Goal: Share content: Share content

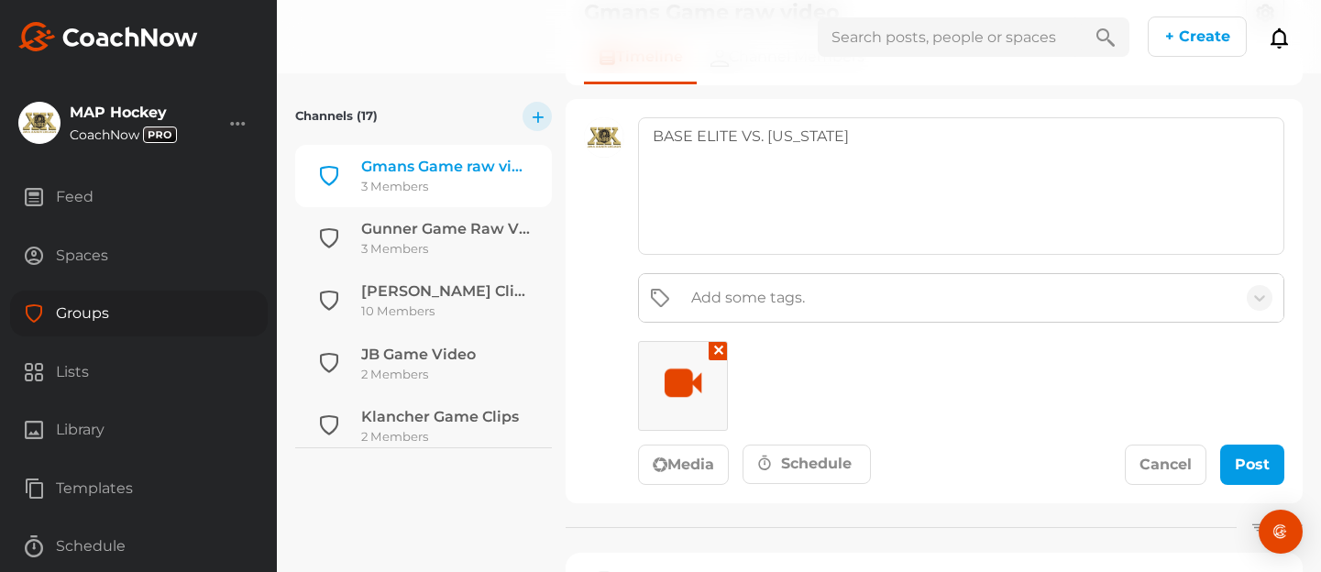
scroll to position [248, 0]
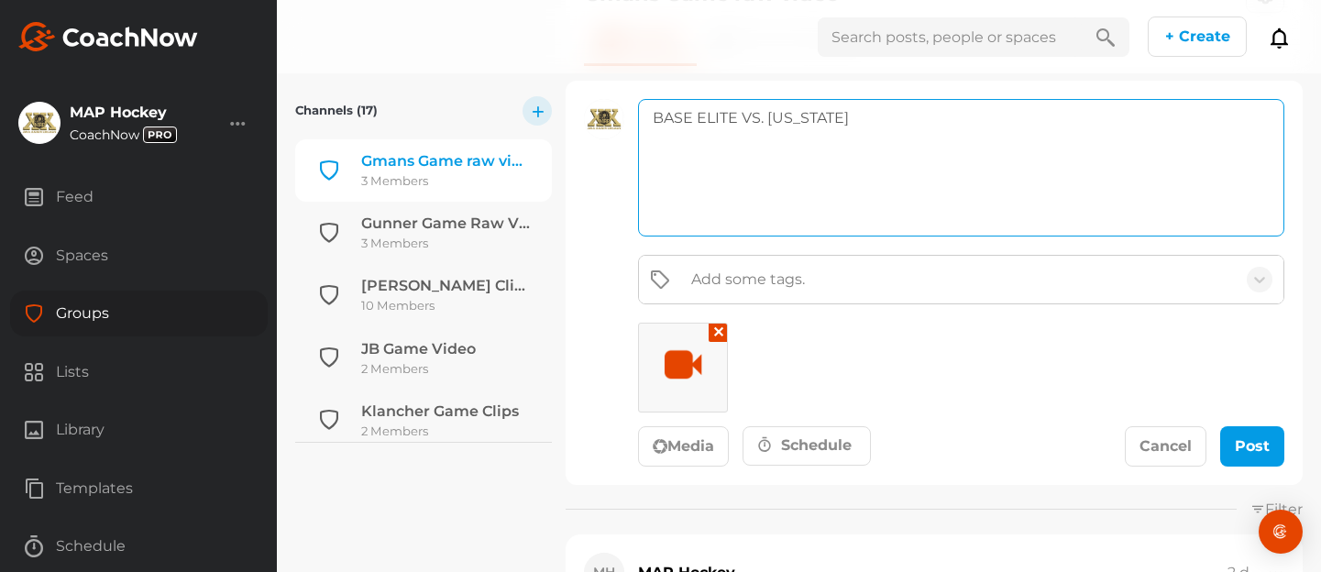
click at [866, 123] on textarea "BASE ELITE VS. Wisconsin" at bounding box center [961, 167] width 646 height 137
type textarea "BASE ELITE VS. [US_STATE] Game"
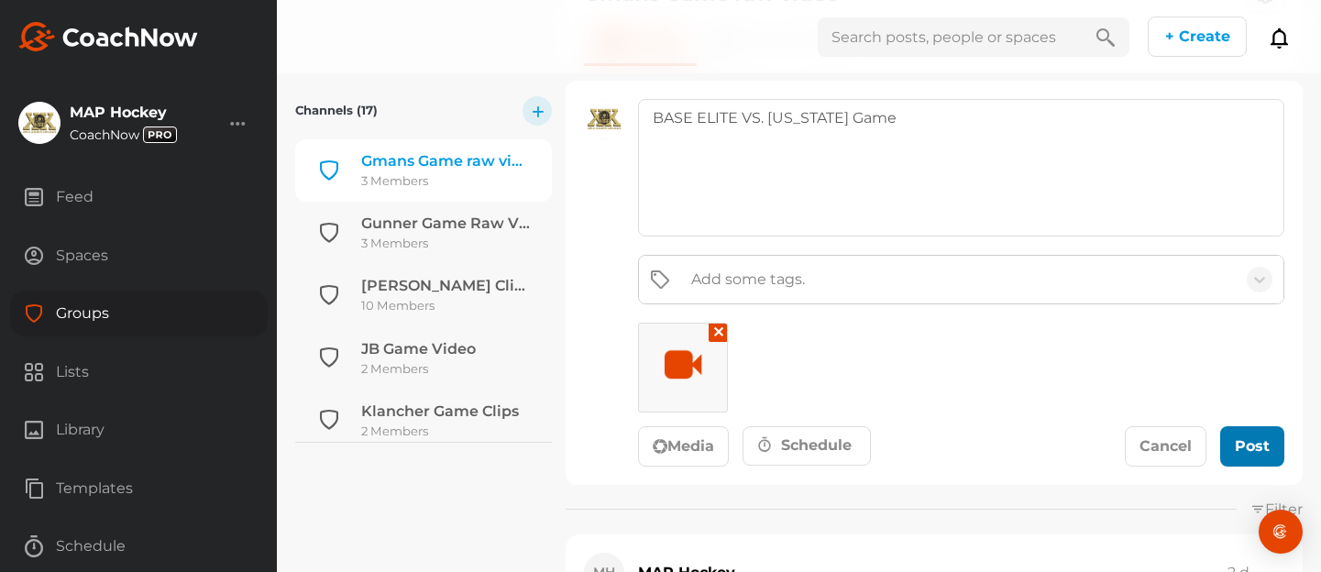
click at [1243, 434] on button "Post" at bounding box center [1252, 446] width 64 height 40
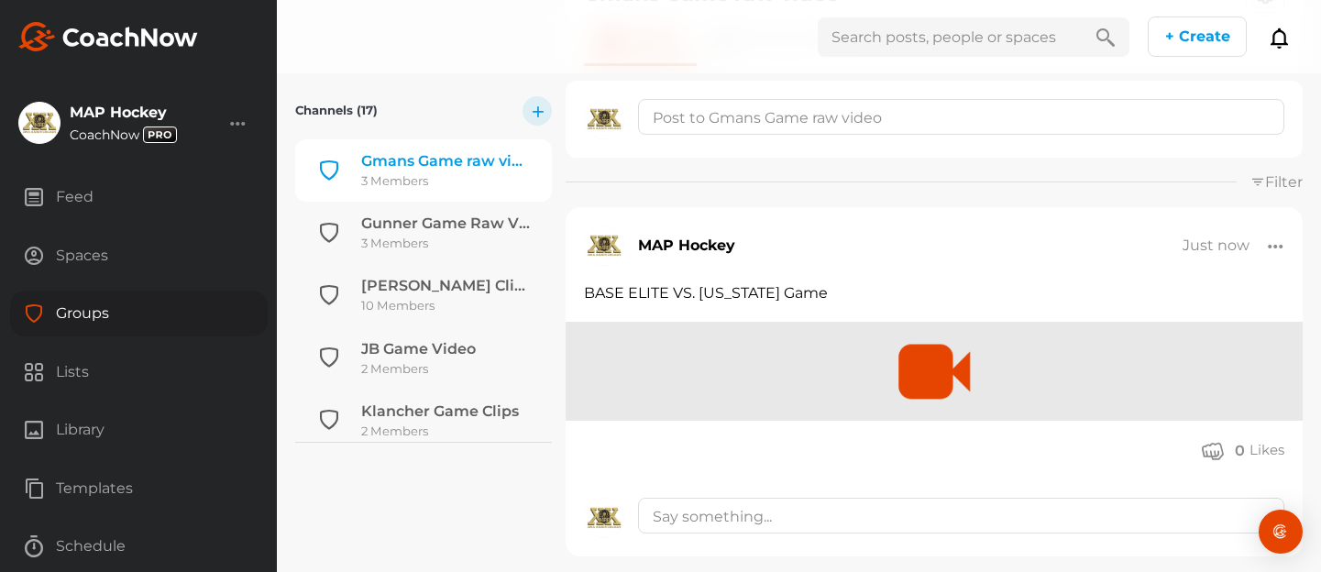
scroll to position [821, 0]
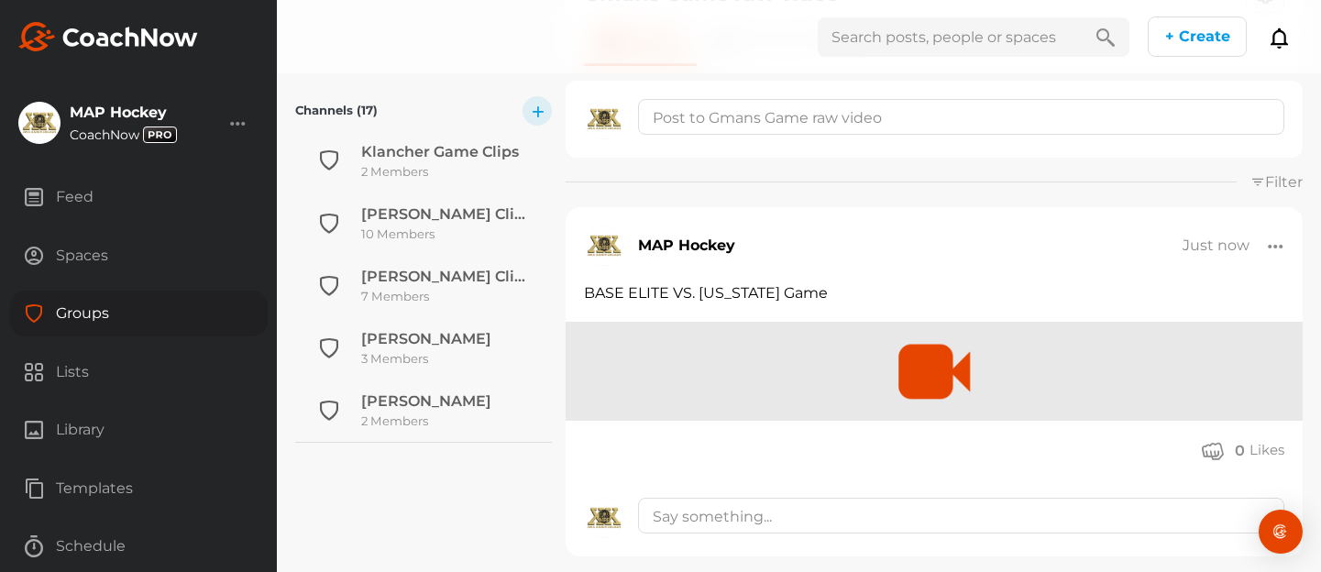
click at [1277, 247] on div at bounding box center [1276, 245] width 16 height 19
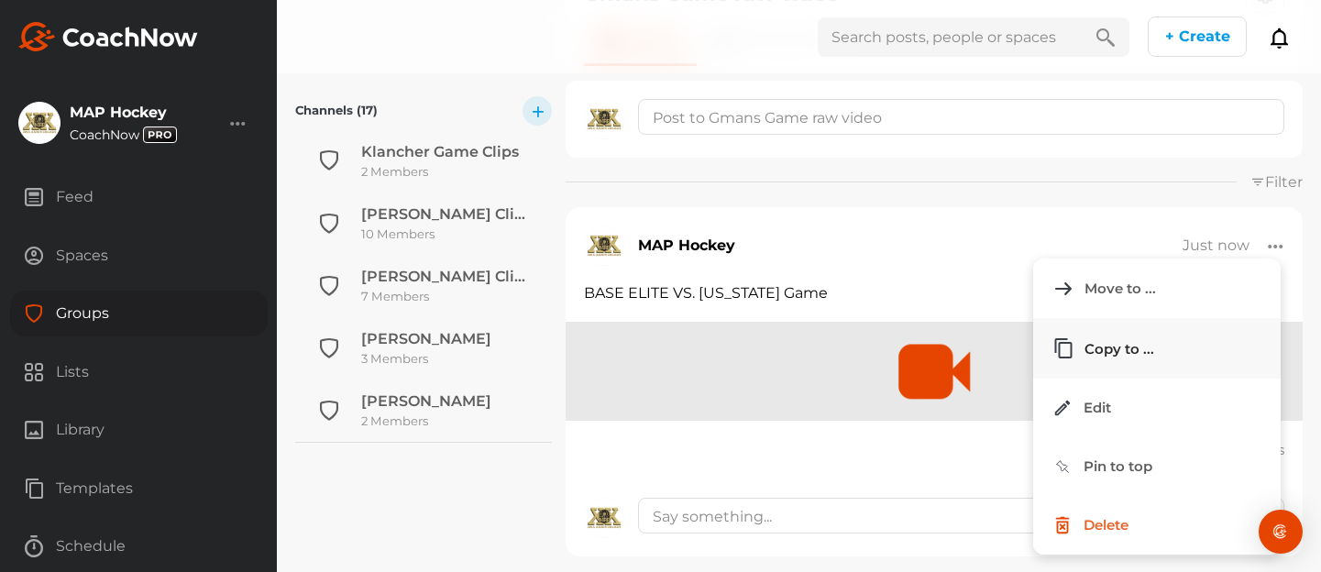
click at [1166, 346] on button "Copy to ..." at bounding box center [1156, 348] width 247 height 60
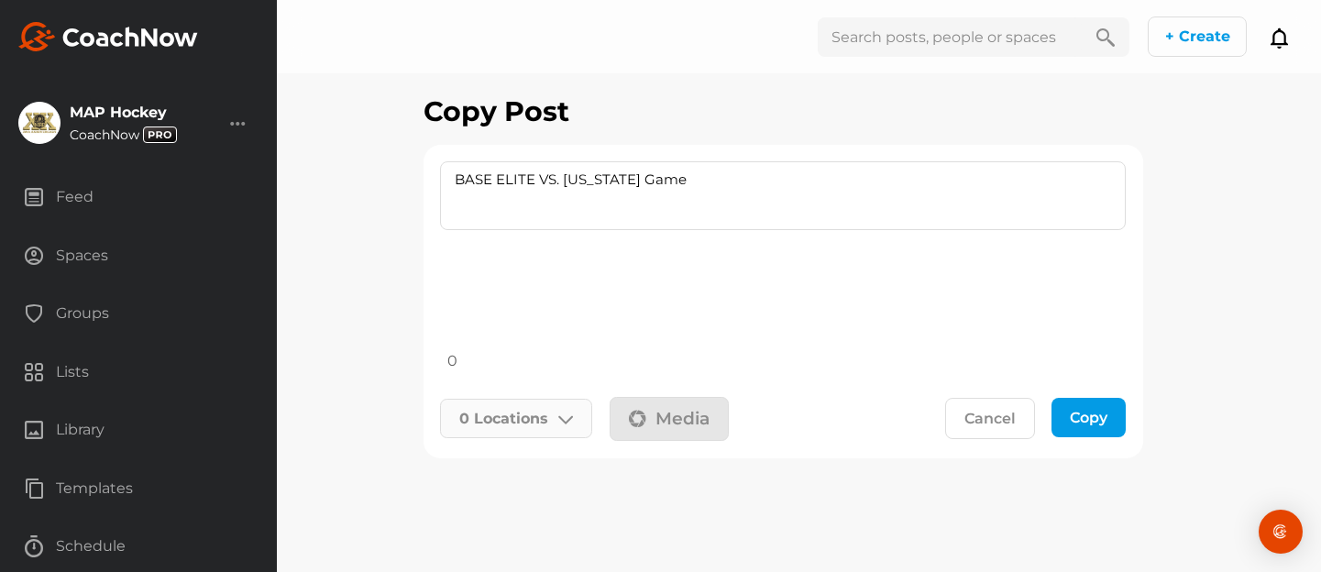
click at [568, 416] on icon at bounding box center [565, 419] width 15 height 15
click at [499, 488] on input "text" at bounding box center [565, 489] width 220 height 38
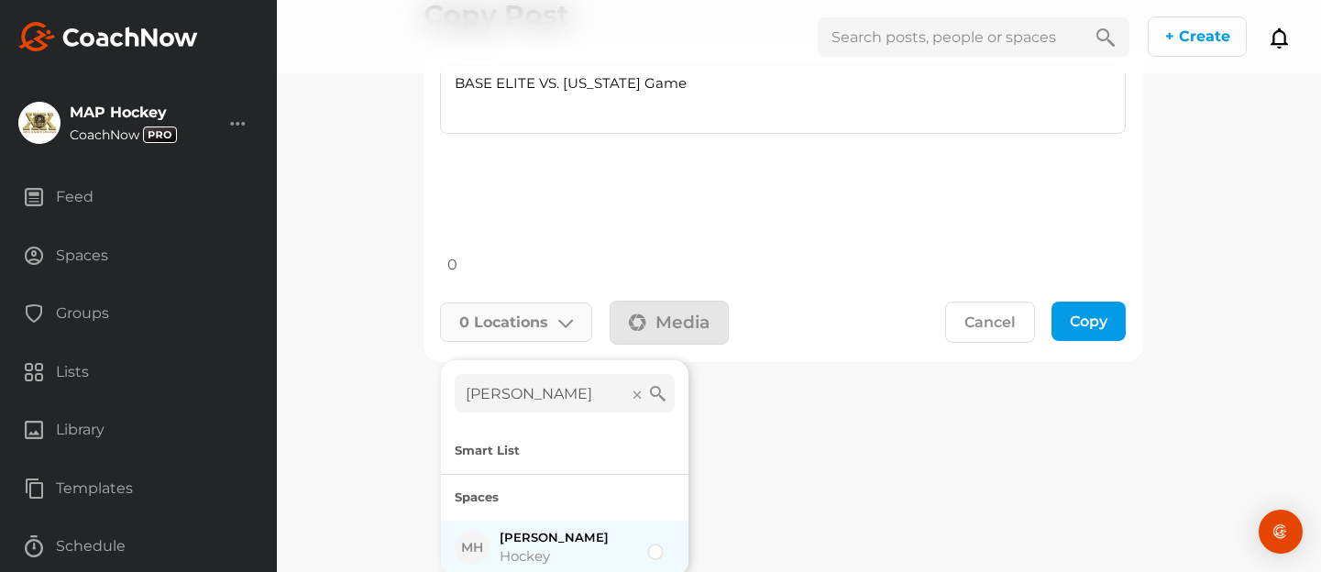
type input "liam grant"
click at [659, 555] on div at bounding box center [659, 548] width 25 height 22
checkbox input "true"
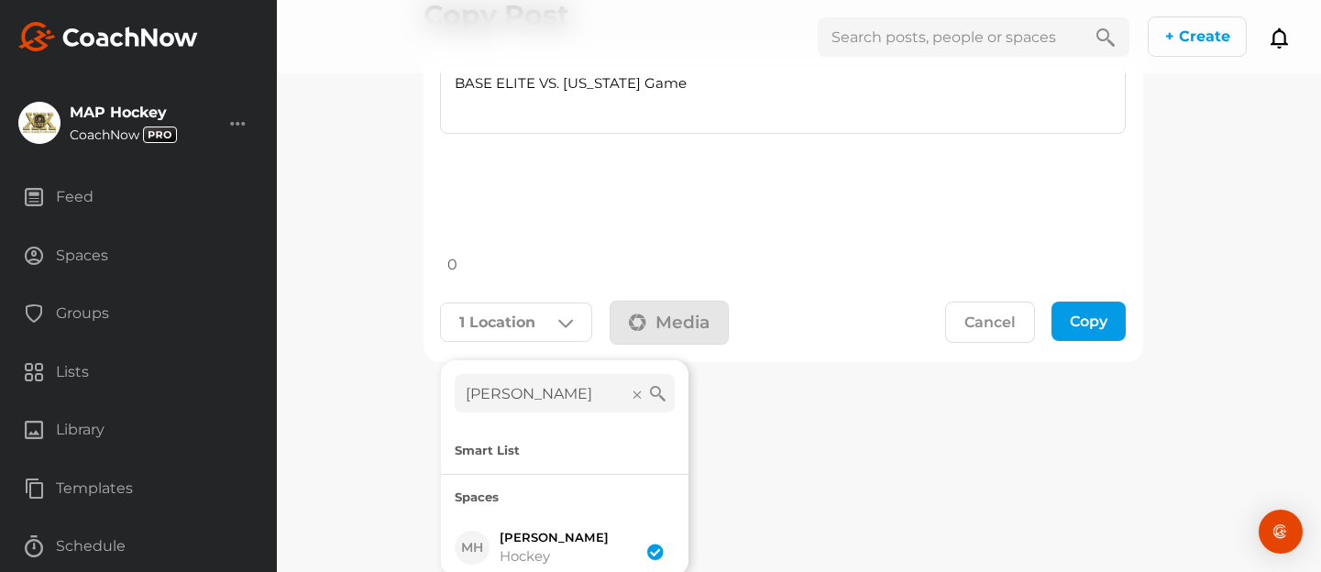
click at [1094, 324] on div "Copy" at bounding box center [1089, 321] width 38 height 19
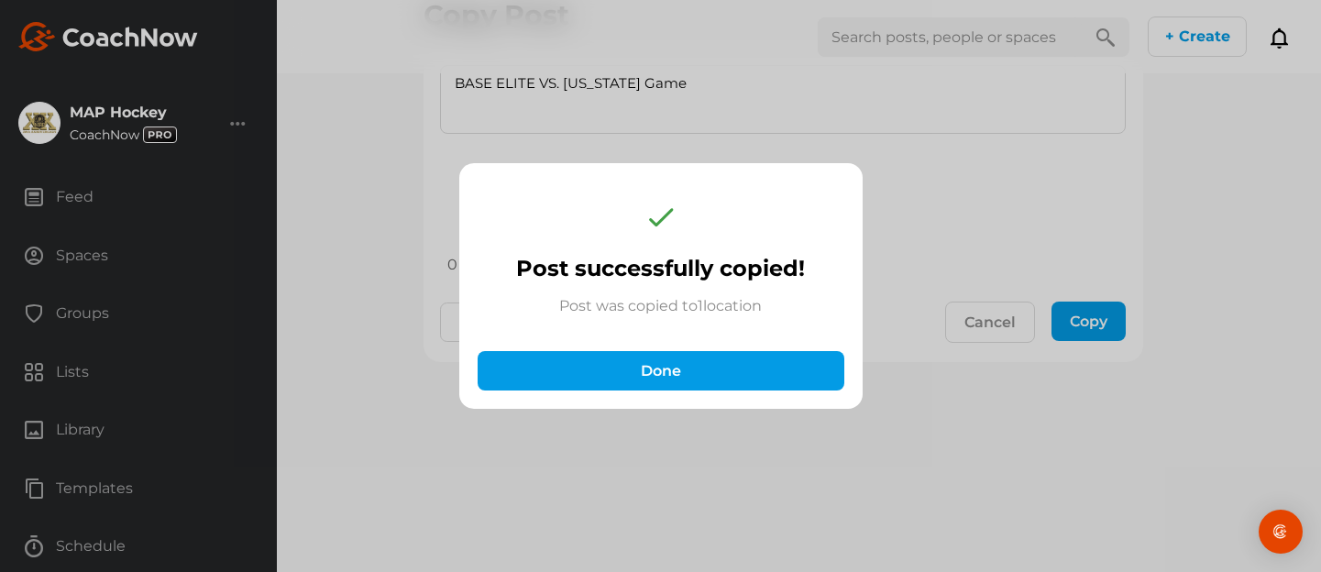
click at [691, 367] on div "Done" at bounding box center [661, 370] width 330 height 19
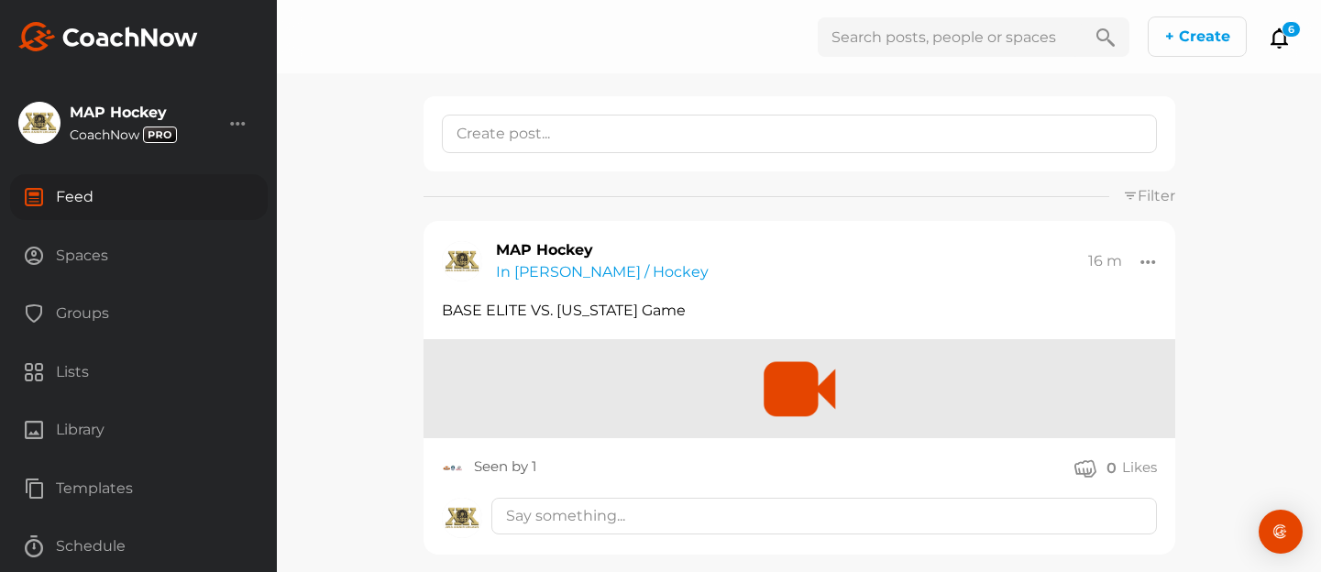
click at [745, 375] on div at bounding box center [799, 388] width 752 height 99
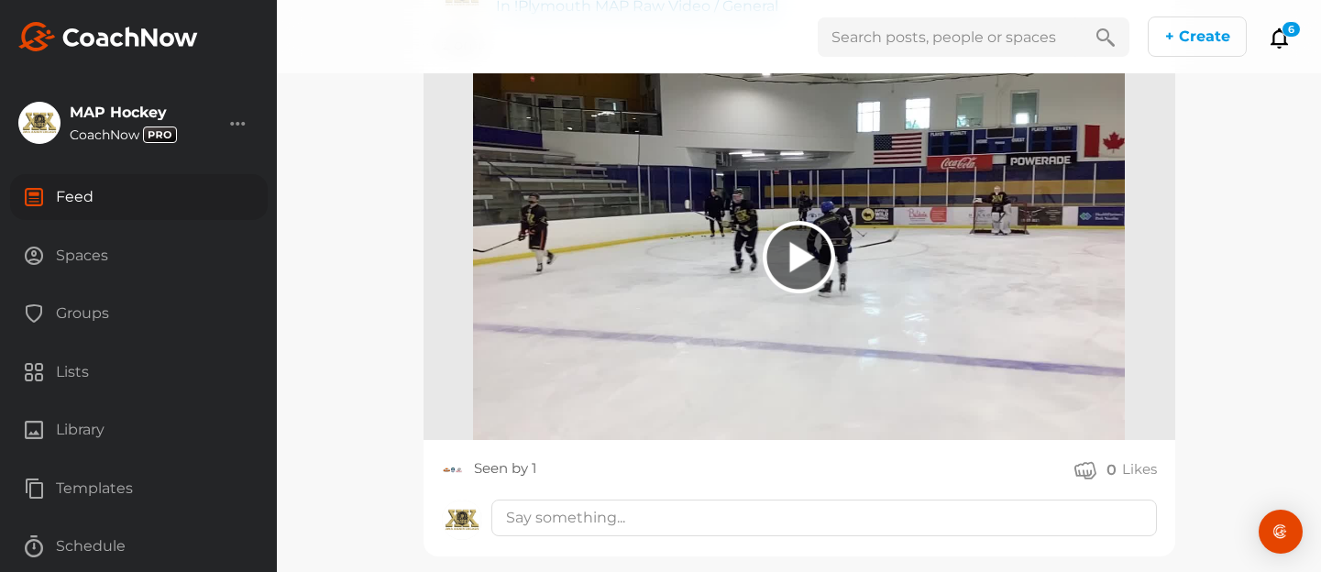
scroll to position [247, 0]
